Goal: Information Seeking & Learning: Check status

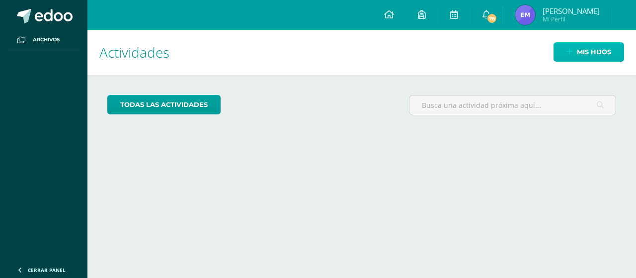
click at [568, 57] on link "Mis hijos" at bounding box center [588, 51] width 71 height 19
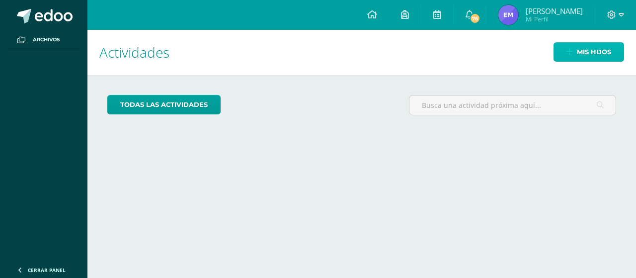
click at [564, 56] on link "Mis hijos" at bounding box center [588, 51] width 71 height 19
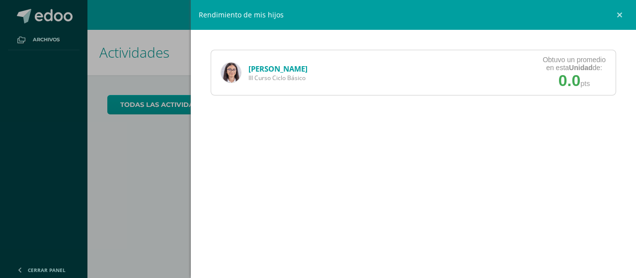
click at [560, 60] on div "Obtuvo un promedio en esta Unidad de:" at bounding box center [573, 64] width 63 height 16
click at [304, 65] on link "[PERSON_NAME]" at bounding box center [277, 69] width 59 height 10
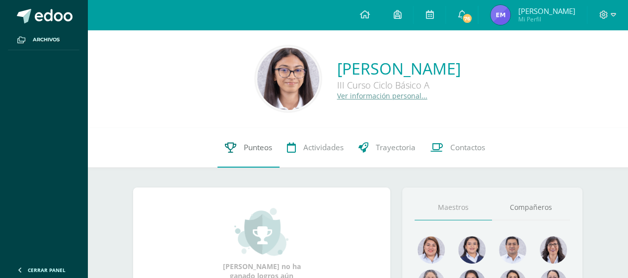
click at [250, 152] on span "Punteos" at bounding box center [258, 147] width 28 height 10
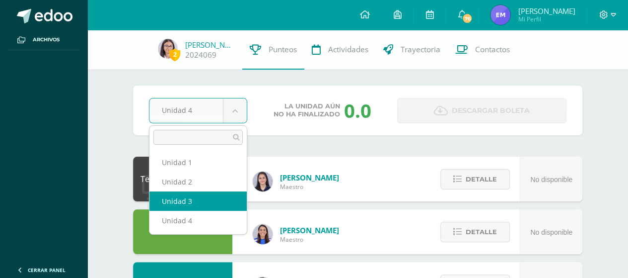
select select "Unidad 3"
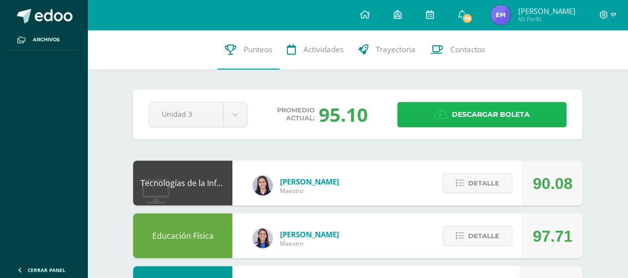
click at [474, 108] on span "Descargar boleta" at bounding box center [491, 114] width 78 height 24
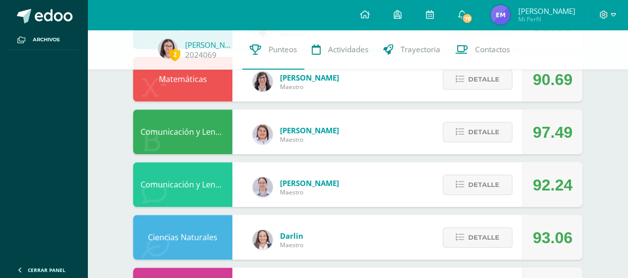
scroll to position [419, 0]
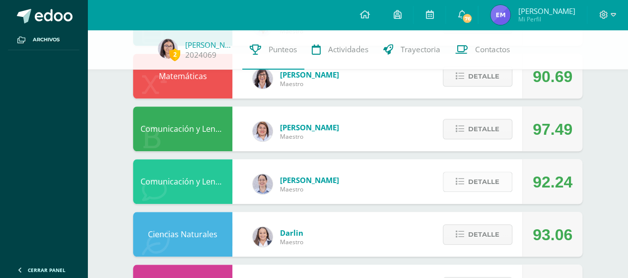
click at [464, 182] on icon at bounding box center [460, 181] width 8 height 8
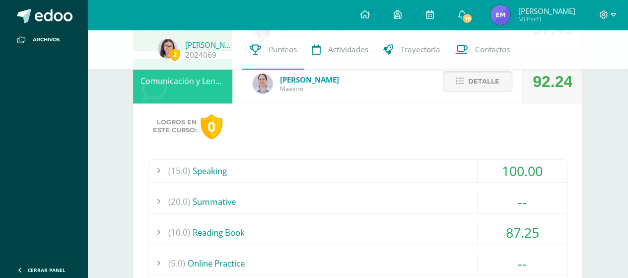
scroll to position [512, 0]
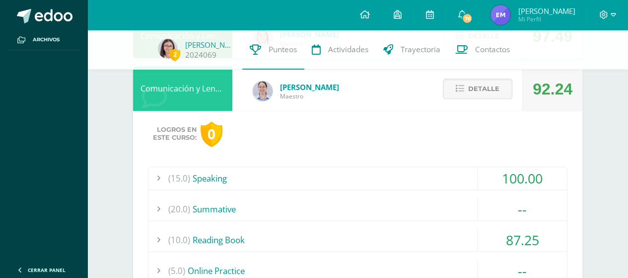
click at [235, 182] on div "(15.0) Speaking" at bounding box center [358, 178] width 419 height 22
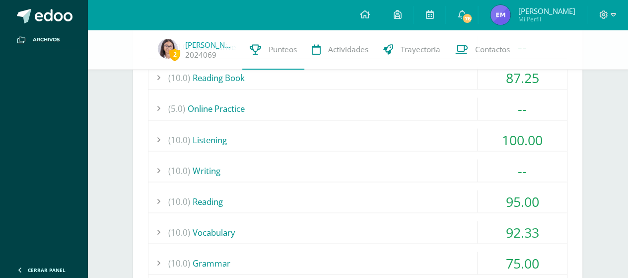
scroll to position [816, 0]
click at [219, 195] on div "(10.0) Reading" at bounding box center [358, 201] width 419 height 22
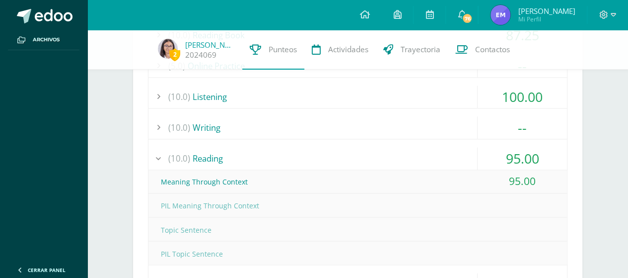
scroll to position [703, 0]
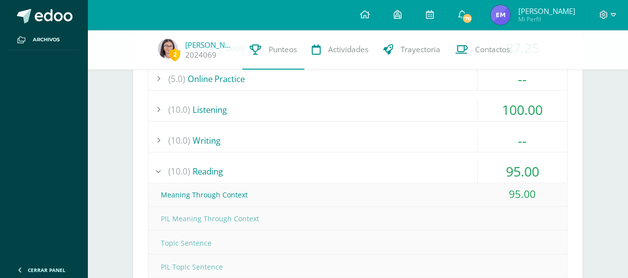
click at [232, 138] on div "(10.0) Writing" at bounding box center [358, 140] width 419 height 22
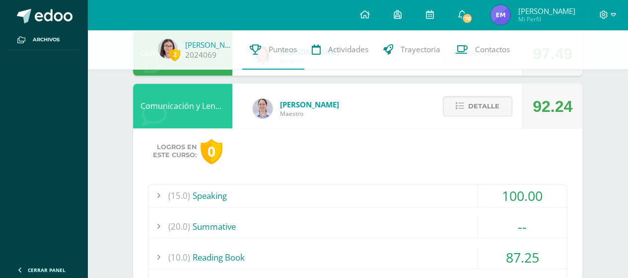
scroll to position [494, 0]
click at [462, 113] on button "Detalle" at bounding box center [478, 106] width 70 height 20
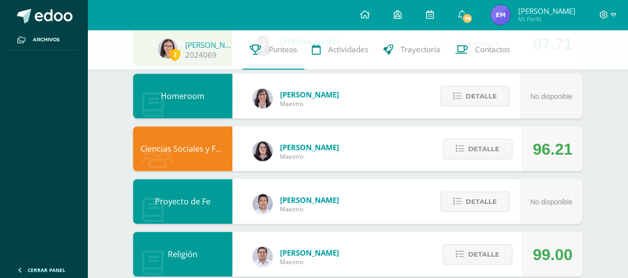
scroll to position [191, 0]
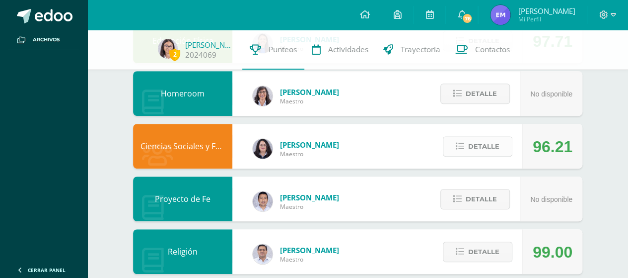
click at [460, 146] on icon at bounding box center [460, 146] width 8 height 8
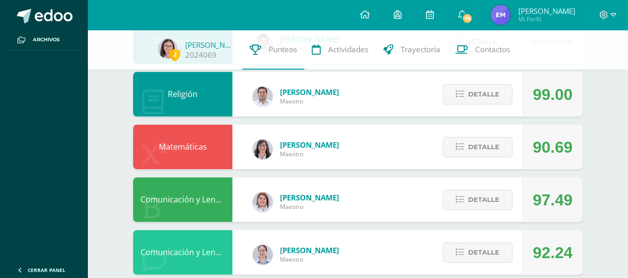
scroll to position [602, 0]
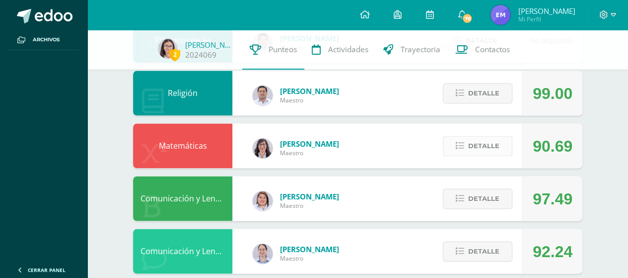
click at [466, 149] on button "Detalle" at bounding box center [478, 146] width 70 height 20
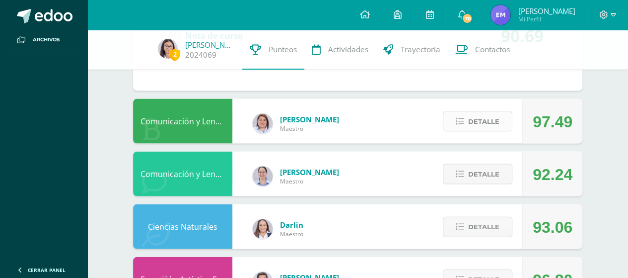
scroll to position [963, 0]
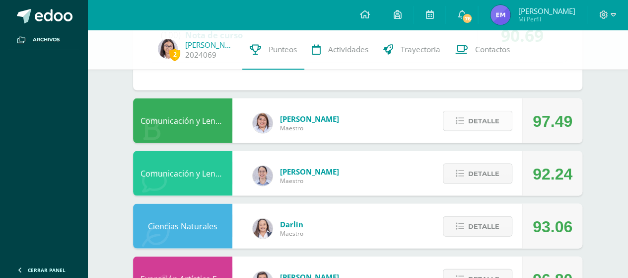
click at [477, 126] on span "Detalle" at bounding box center [483, 121] width 31 height 18
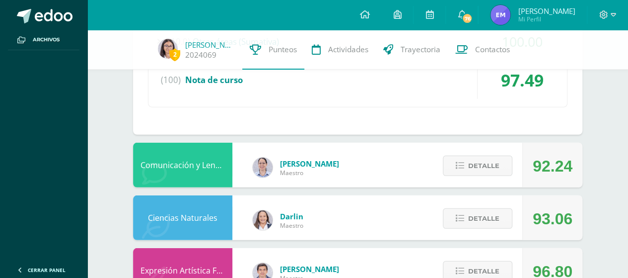
scroll to position [1348, 0]
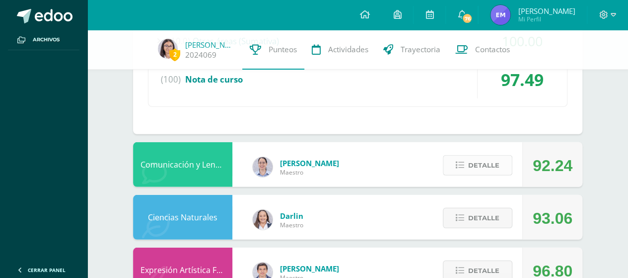
click at [457, 161] on icon at bounding box center [460, 165] width 8 height 8
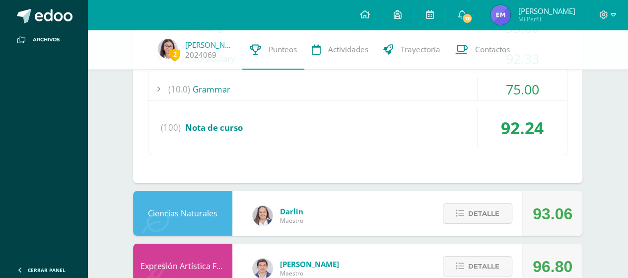
scroll to position [1820, 0]
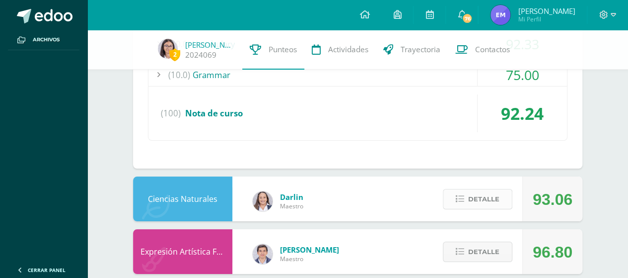
click at [473, 190] on span "Detalle" at bounding box center [483, 199] width 31 height 18
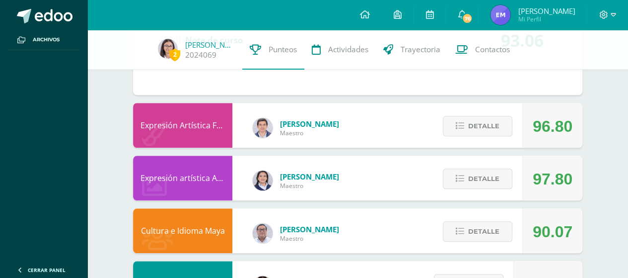
scroll to position [2272, 0]
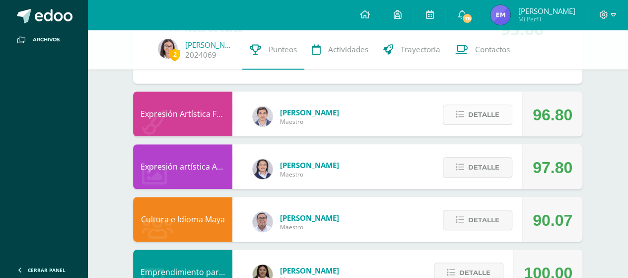
click at [475, 112] on span "Detalle" at bounding box center [483, 114] width 31 height 18
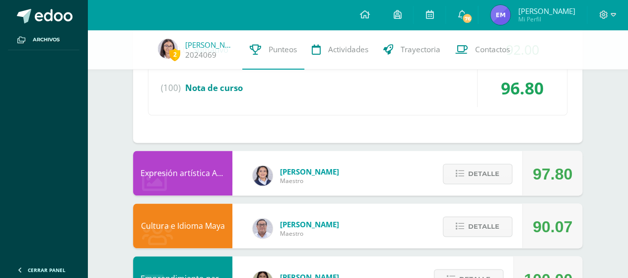
scroll to position [2472, 0]
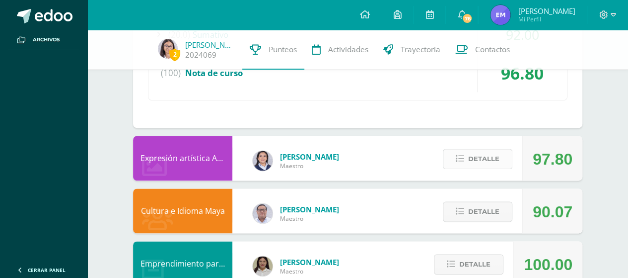
click at [491, 152] on span "Detalle" at bounding box center [483, 159] width 31 height 18
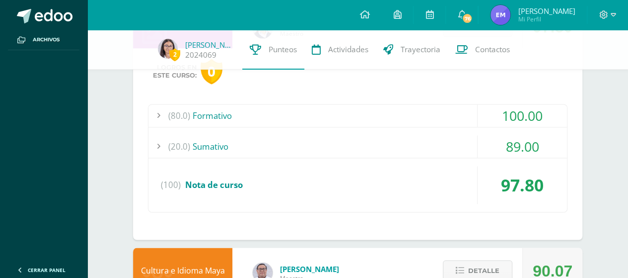
scroll to position [2604, 0]
click at [222, 139] on div "(20.0) Sumativo" at bounding box center [358, 146] width 419 height 22
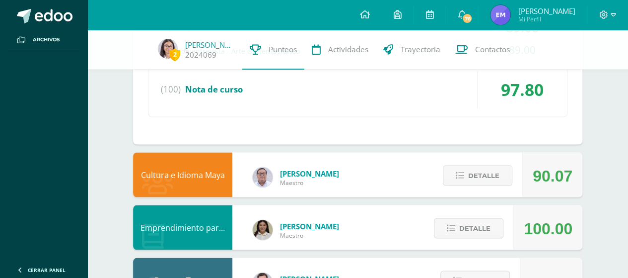
scroll to position [2676, 0]
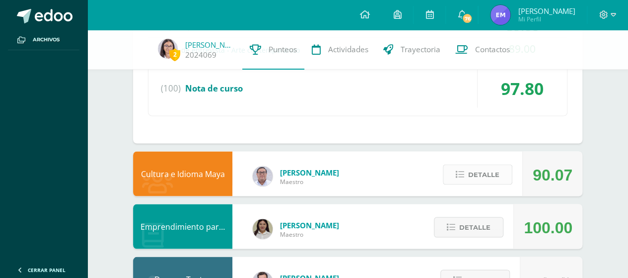
click at [460, 169] on button "Detalle" at bounding box center [478, 174] width 70 height 20
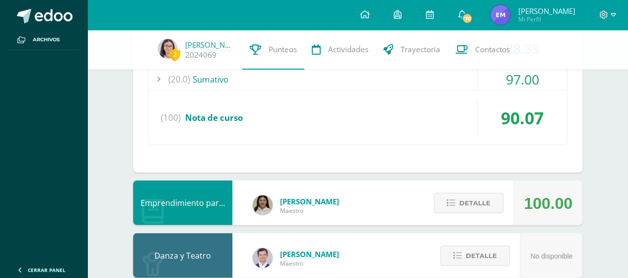
scroll to position [2900, 0]
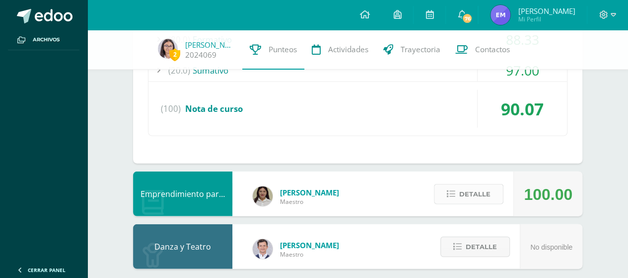
click at [467, 185] on span "Detalle" at bounding box center [474, 194] width 31 height 18
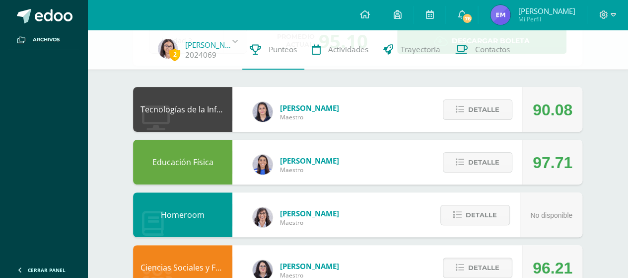
scroll to position [64, 0]
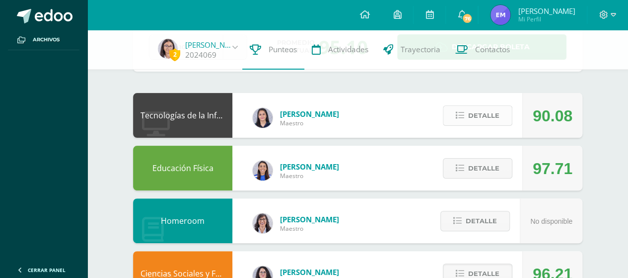
click at [469, 125] on button "Detalle" at bounding box center [478, 115] width 70 height 20
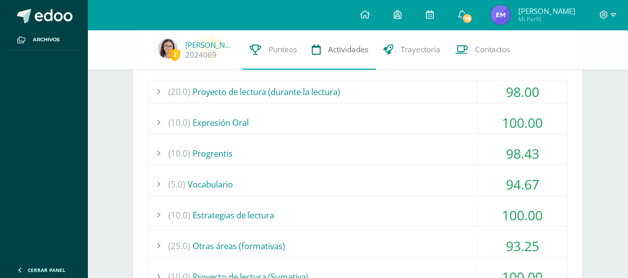
scroll to position [1304, 0]
